Goal: Use online tool/utility

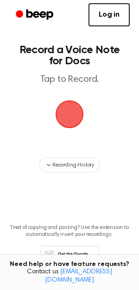
click at [76, 123] on span "button" at bounding box center [70, 114] width 30 height 30
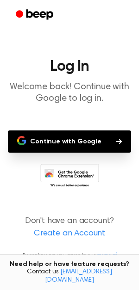
click at [56, 135] on button "Continue with Google" at bounding box center [69, 141] width 123 height 22
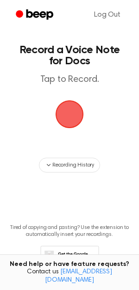
click at [63, 121] on span "button" at bounding box center [69, 114] width 26 height 26
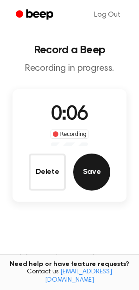
click at [92, 175] on button "Save" at bounding box center [91, 171] width 37 height 37
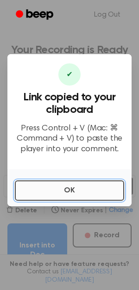
click at [82, 195] on button "OK" at bounding box center [69, 190] width 109 height 20
